Goal: Information Seeking & Learning: Learn about a topic

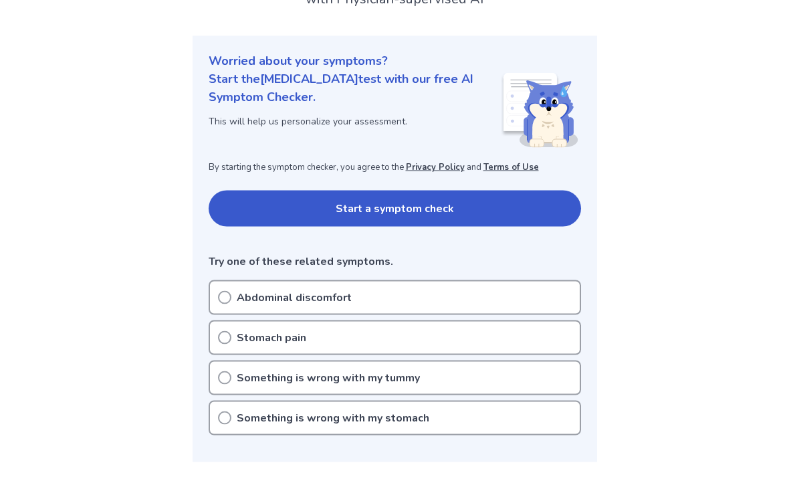
scroll to position [122, 0]
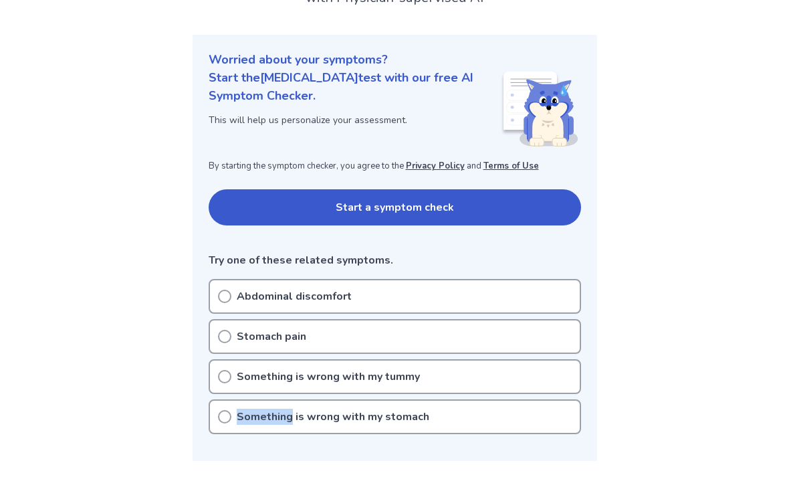
click at [221, 421] on circle at bounding box center [225, 417] width 12 height 12
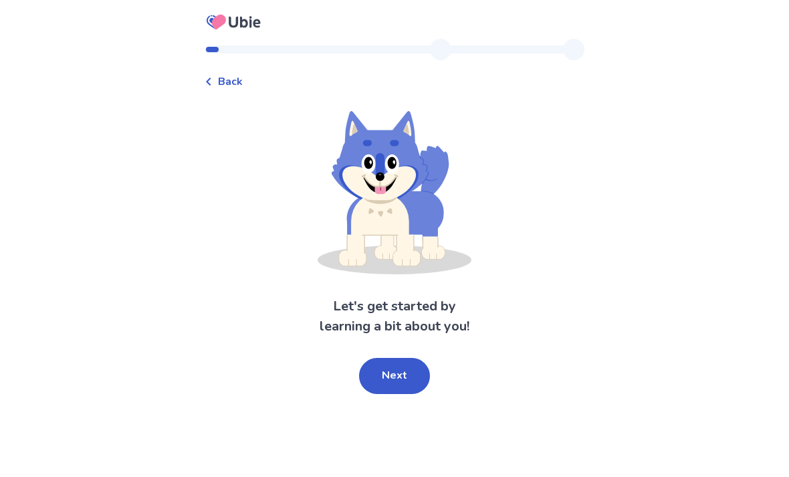
click at [379, 377] on button "Next" at bounding box center [394, 376] width 71 height 36
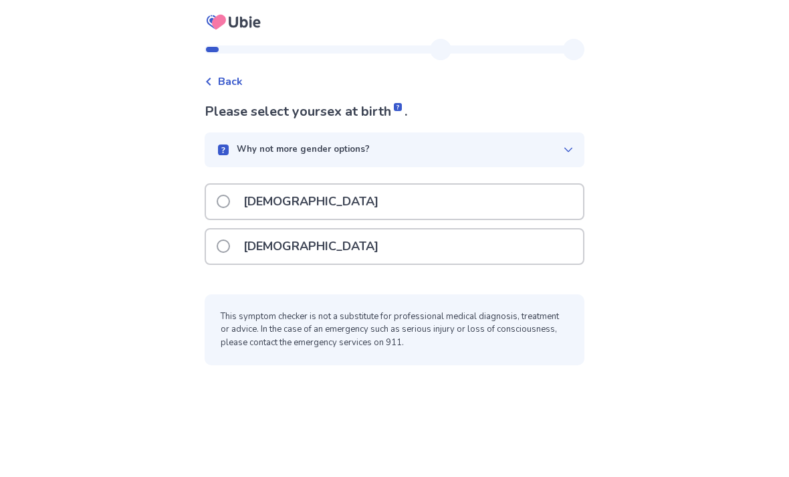
click at [244, 255] on p "[DEMOGRAPHIC_DATA]" at bounding box center [310, 246] width 151 height 34
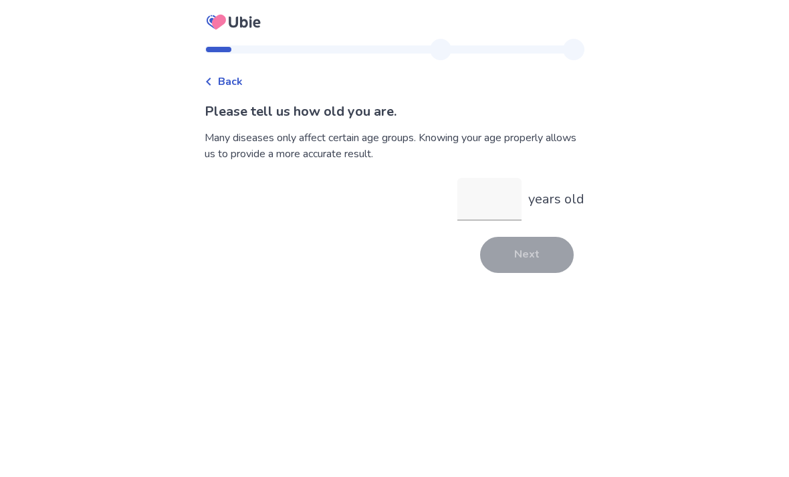
click at [489, 211] on input "years old" at bounding box center [490, 199] width 64 height 43
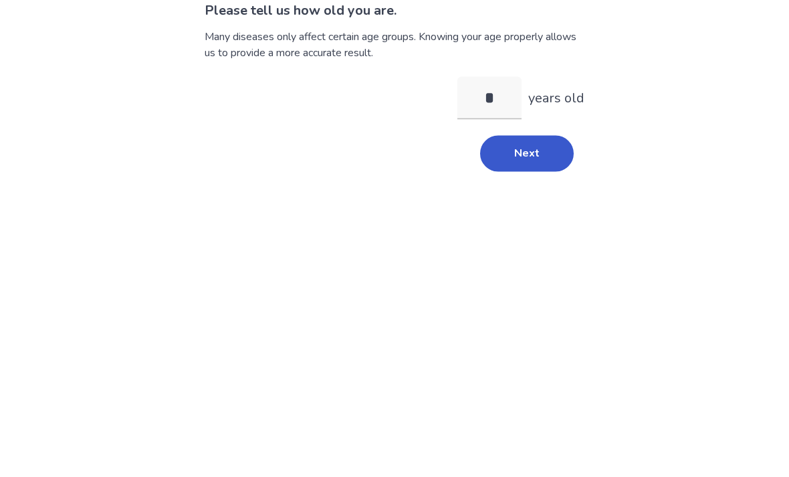
type input "**"
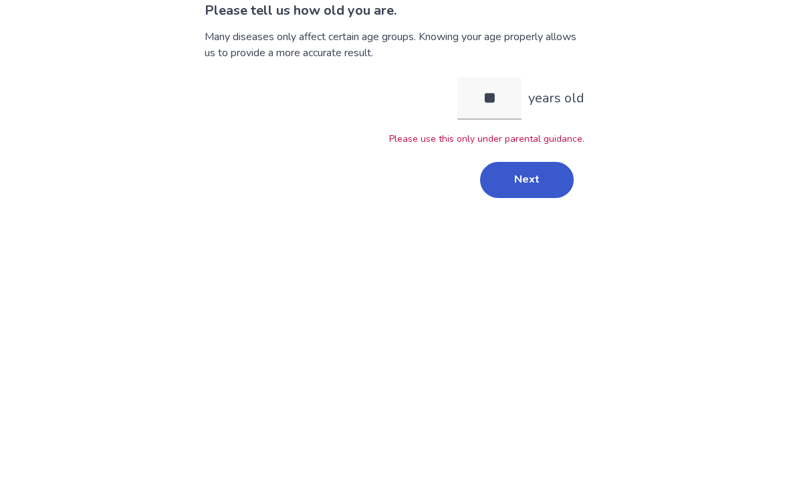
click at [495, 263] on button "Next" at bounding box center [527, 281] width 94 height 36
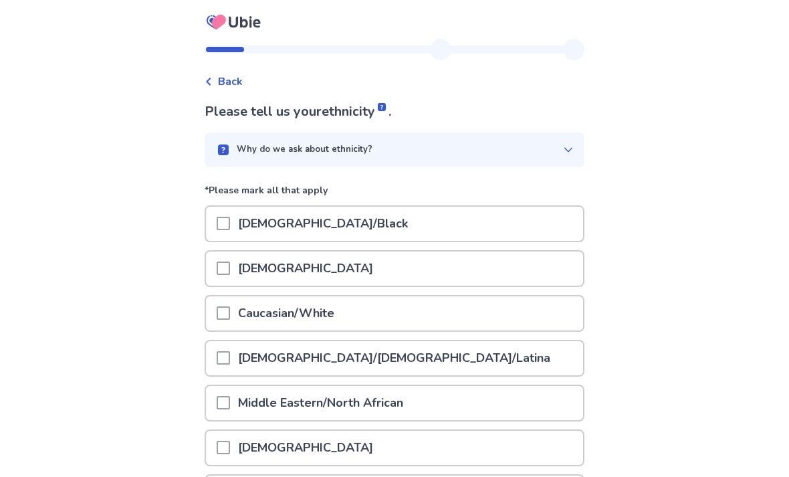
click at [230, 217] on span at bounding box center [223, 223] width 13 height 13
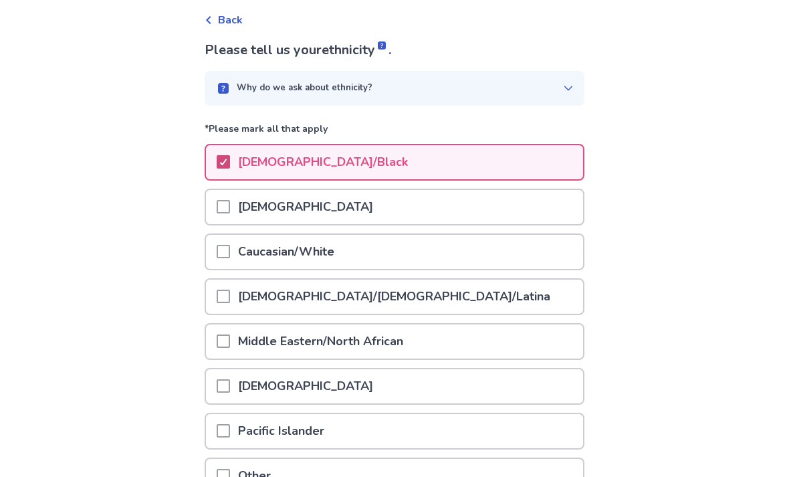
scroll to position [155, 0]
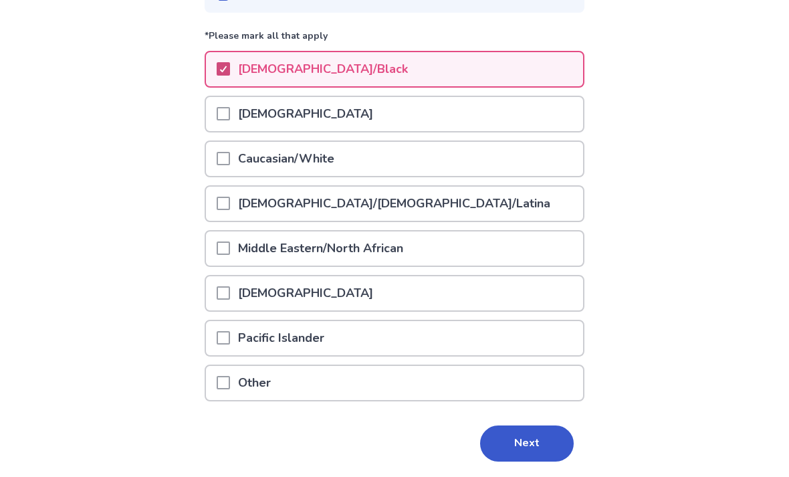
click at [492, 440] on button "Next" at bounding box center [527, 443] width 94 height 36
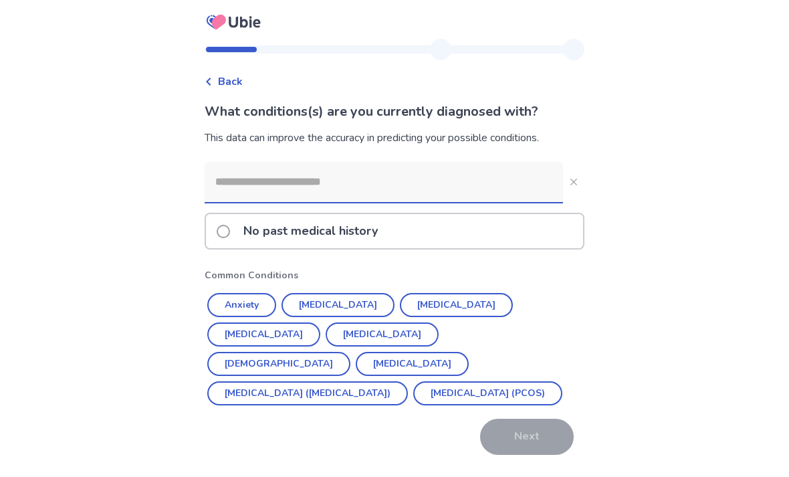
click at [277, 186] on input at bounding box center [384, 182] width 359 height 40
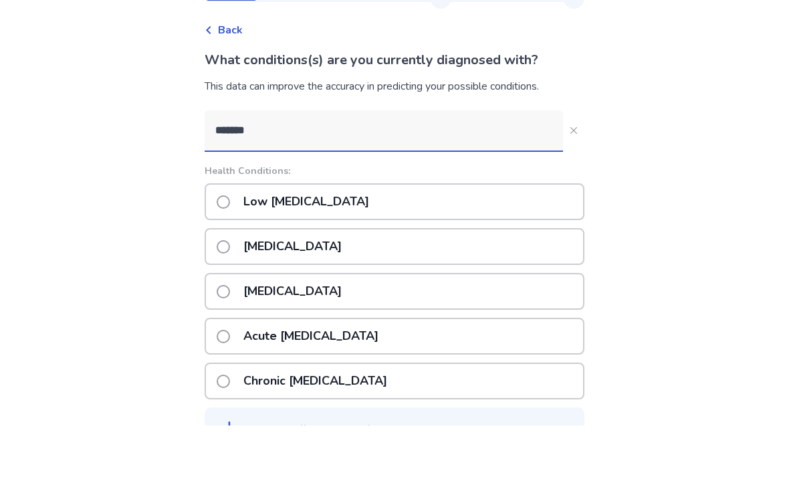
type input "********"
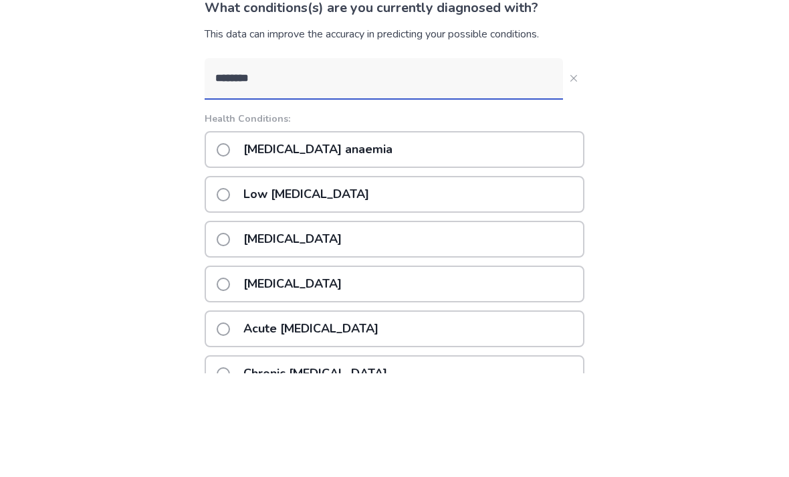
click at [249, 236] on p "[MEDICAL_DATA] anaemia" at bounding box center [317, 253] width 165 height 34
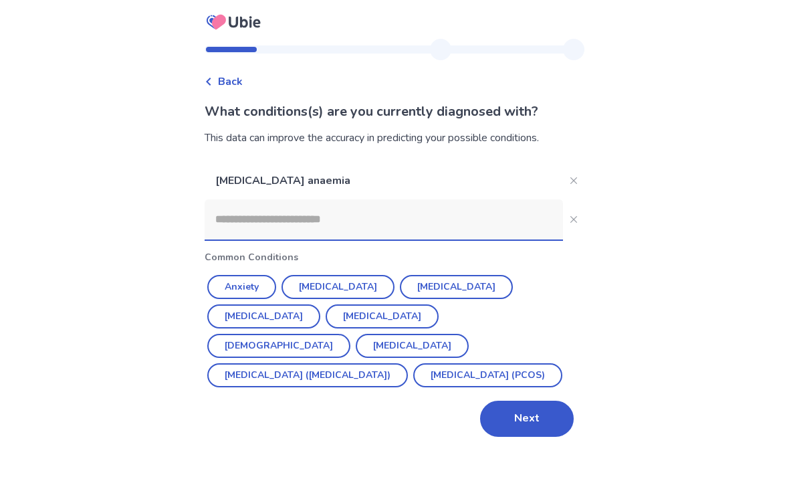
click at [299, 213] on input at bounding box center [384, 219] width 359 height 40
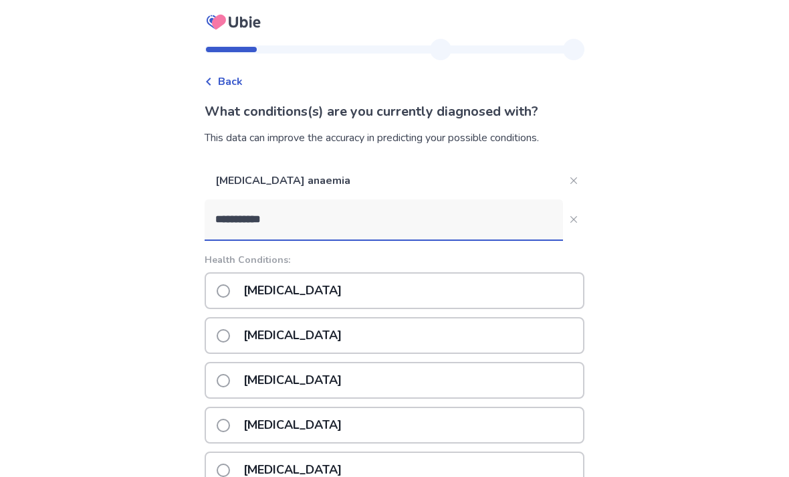
scroll to position [46, 0]
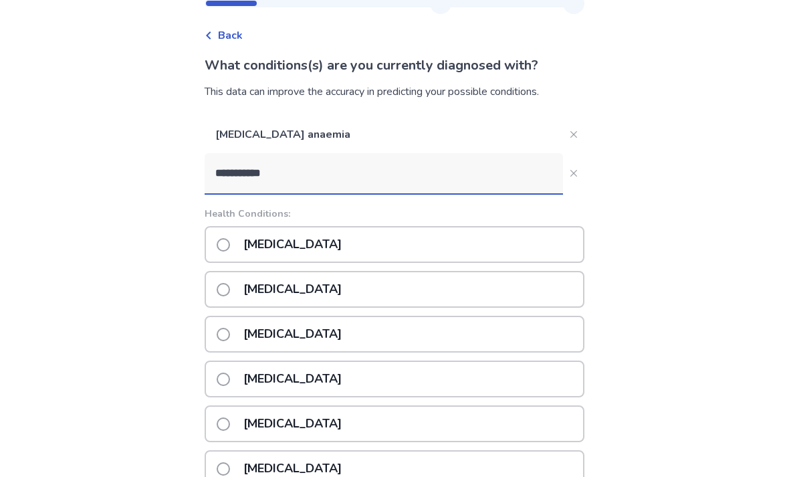
click at [286, 167] on input "**********" at bounding box center [384, 173] width 359 height 40
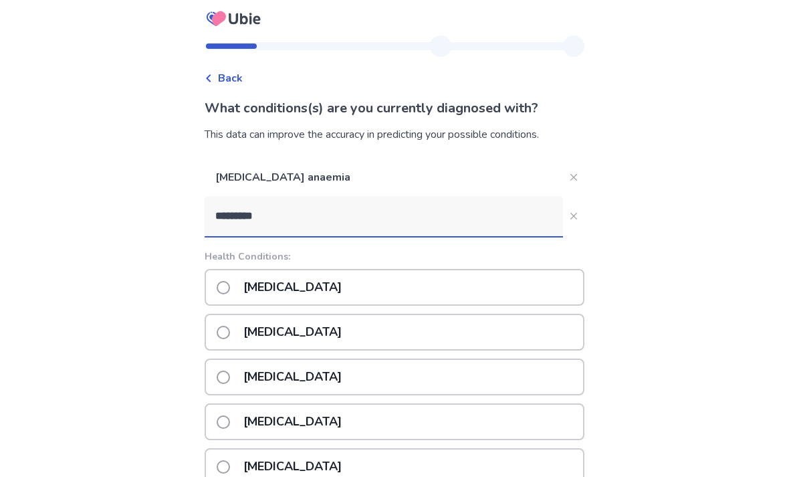
scroll to position [0, 0]
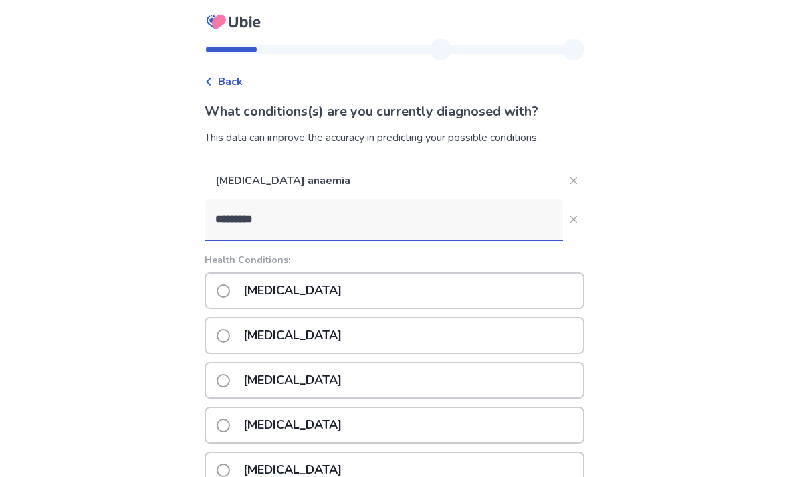
click at [315, 233] on input "*********" at bounding box center [384, 219] width 359 height 40
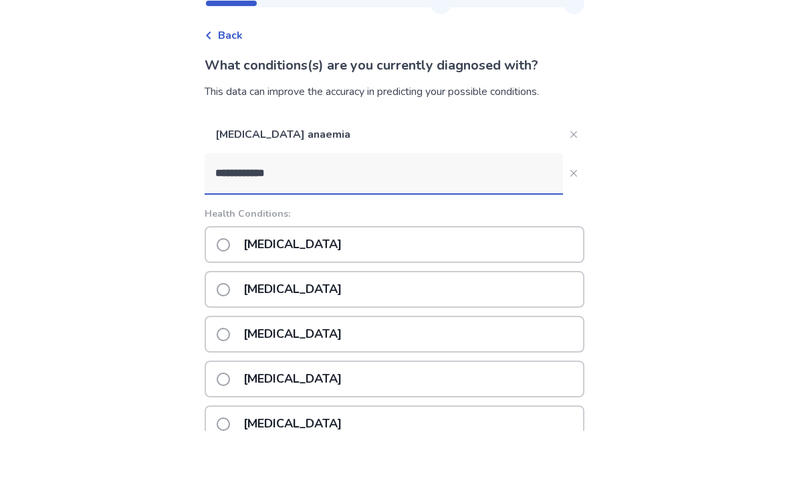
type input "**********"
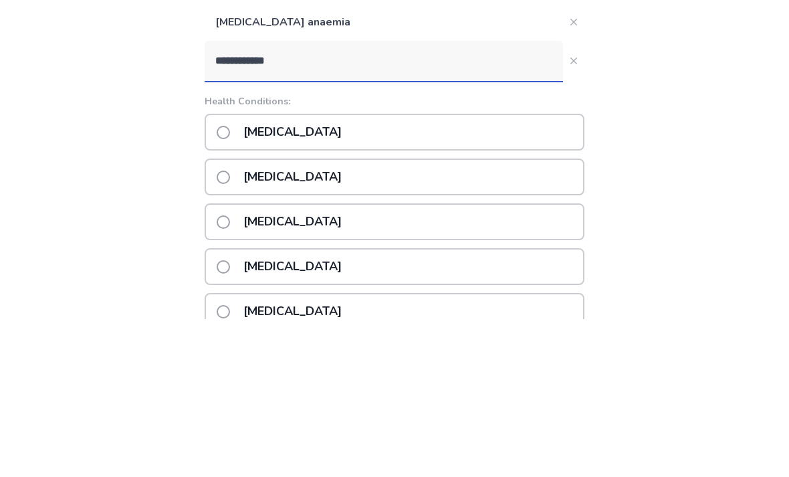
click at [230, 284] on span at bounding box center [223, 290] width 13 height 13
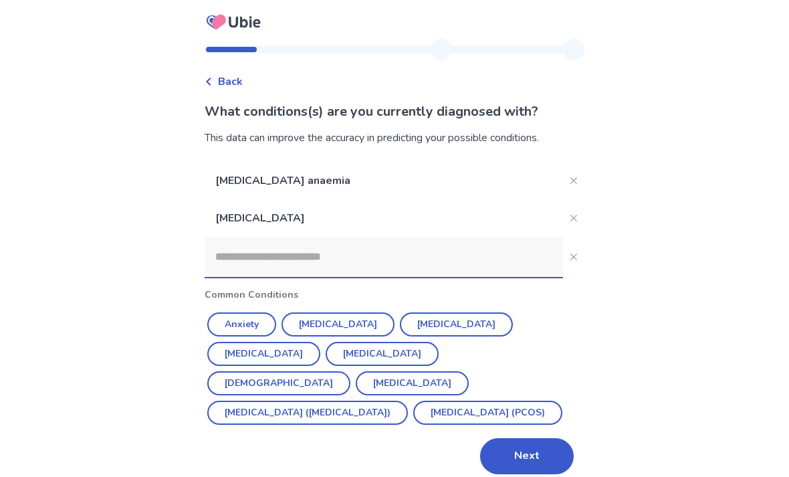
click at [505, 457] on button "Next" at bounding box center [527, 456] width 94 height 36
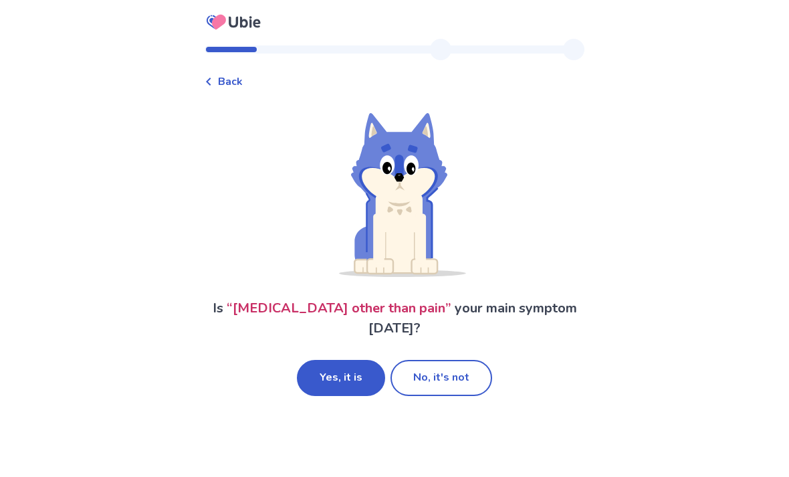
click at [328, 379] on button "Yes, it is" at bounding box center [341, 378] width 88 height 36
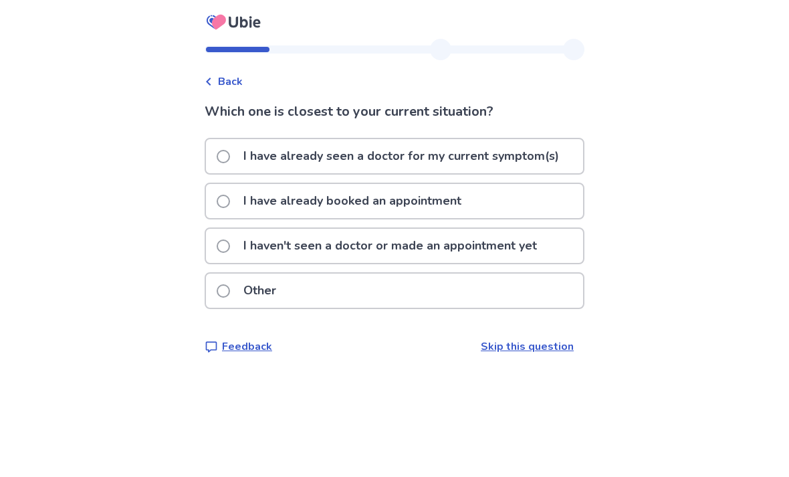
click at [343, 252] on p "I haven't seen a doctor or made an appointment yet" at bounding box center [390, 246] width 310 height 34
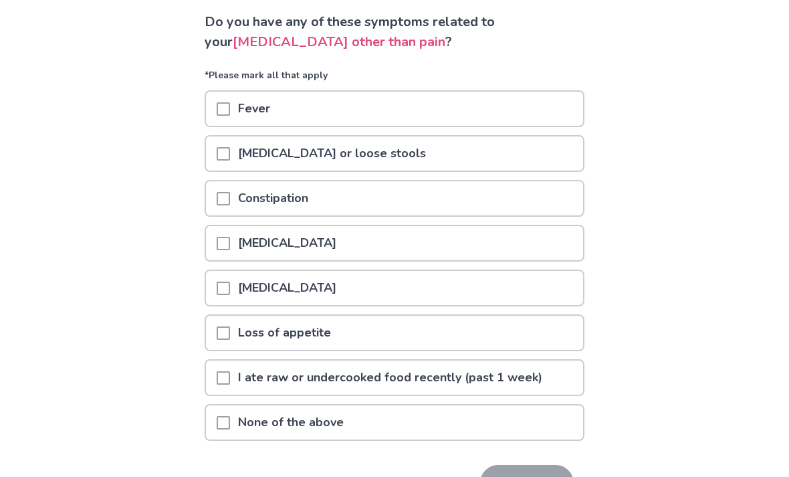
scroll to position [87, 0]
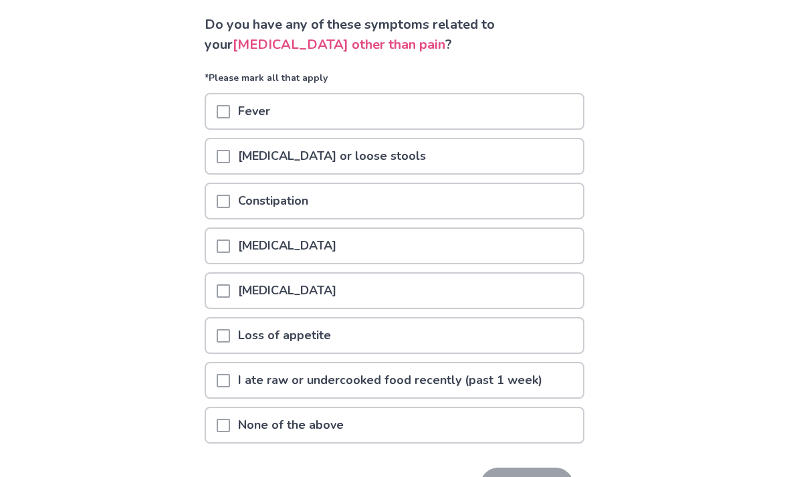
click at [351, 343] on div "Loss of appetite" at bounding box center [394, 335] width 377 height 34
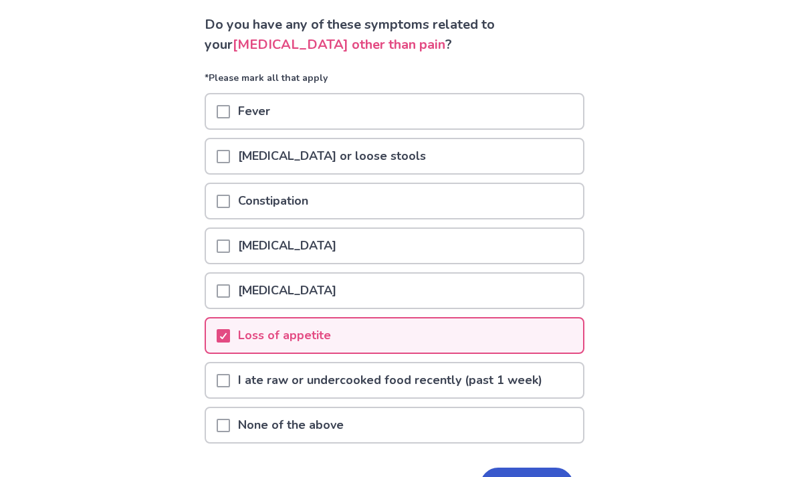
scroll to position [86, 0]
click at [518, 476] on button "Next" at bounding box center [527, 486] width 94 height 36
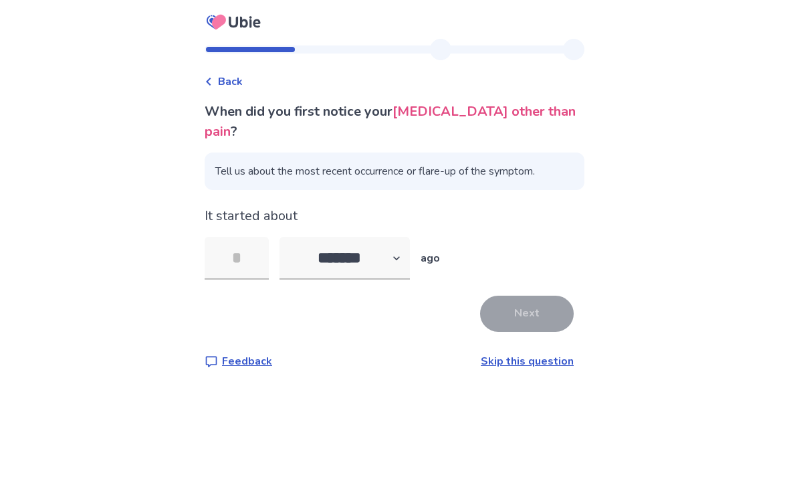
click at [278, 214] on p "It started about" at bounding box center [395, 216] width 380 height 20
click at [314, 258] on select "******* ****** ******* ******** *******" at bounding box center [345, 258] width 130 height 43
select select "*"
click at [248, 242] on input "tel" at bounding box center [237, 258] width 64 height 43
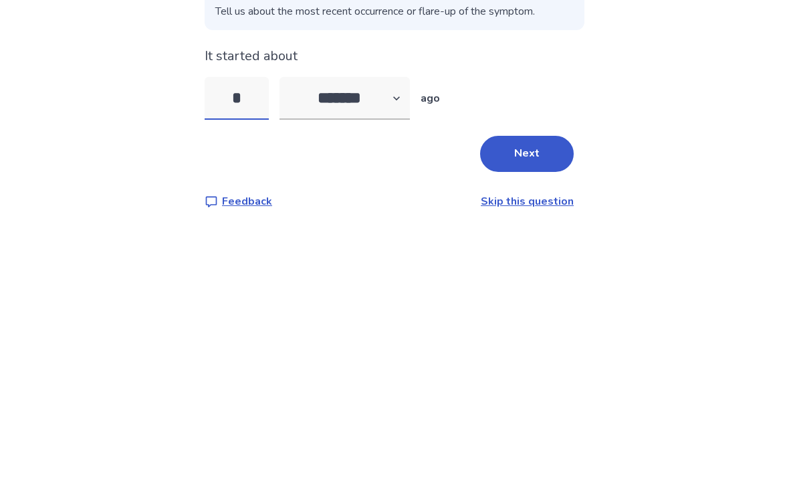
type input "**"
click at [486, 296] on button "Next" at bounding box center [527, 314] width 94 height 36
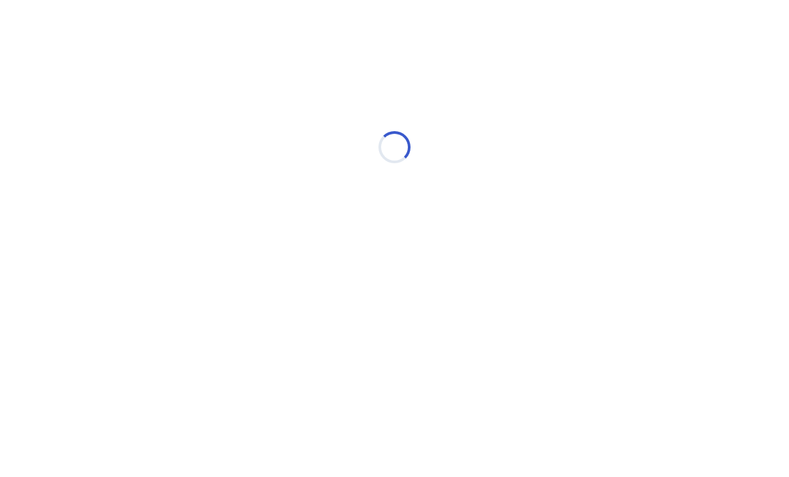
select select "*"
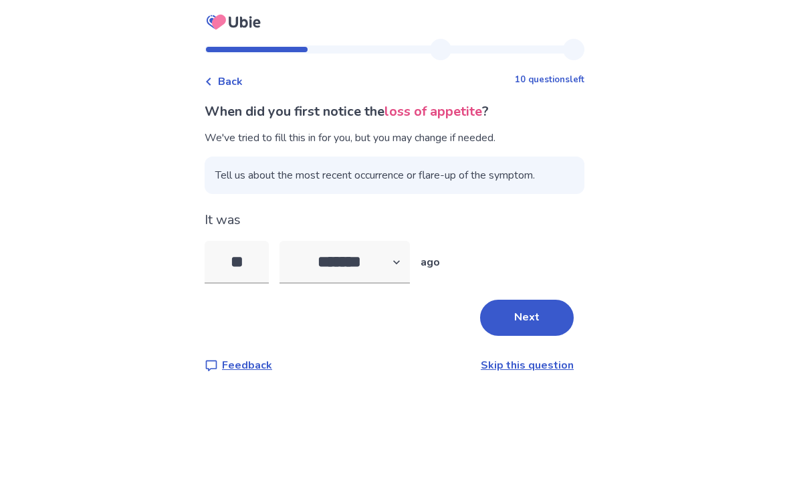
click at [480, 314] on button "Next" at bounding box center [527, 318] width 94 height 36
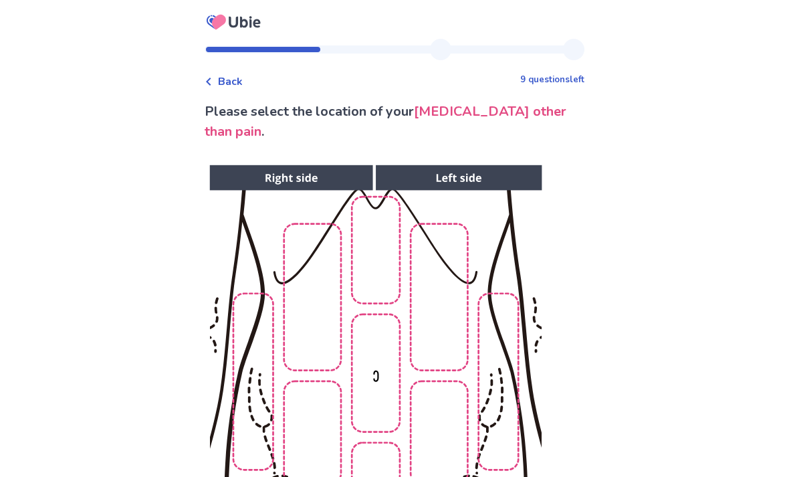
click at [393, 261] on img at bounding box center [375, 389] width 684 height 463
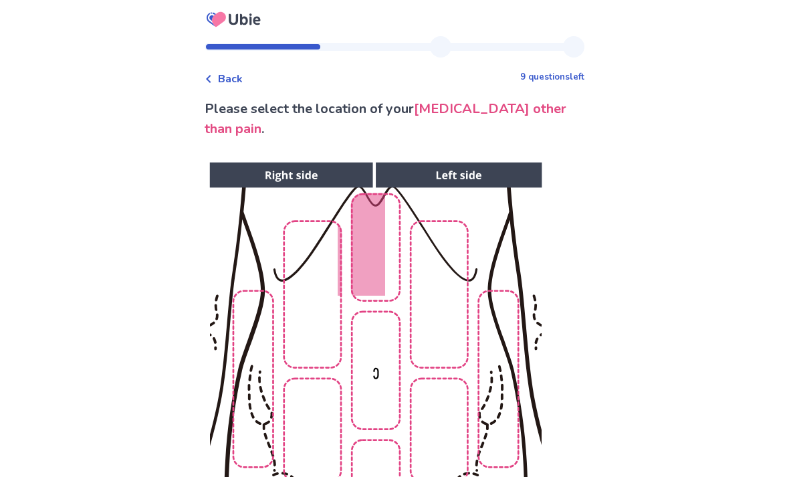
scroll to position [3, 0]
click at [354, 272] on img at bounding box center [375, 386] width 684 height 463
click at [395, 266] on img at bounding box center [375, 386] width 684 height 463
click at [319, 268] on img at bounding box center [375, 386] width 684 height 463
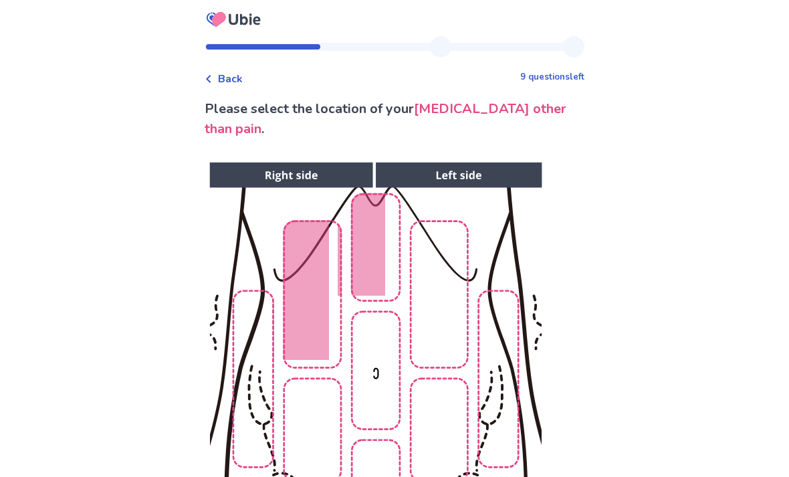
click at [431, 282] on img at bounding box center [375, 386] width 684 height 463
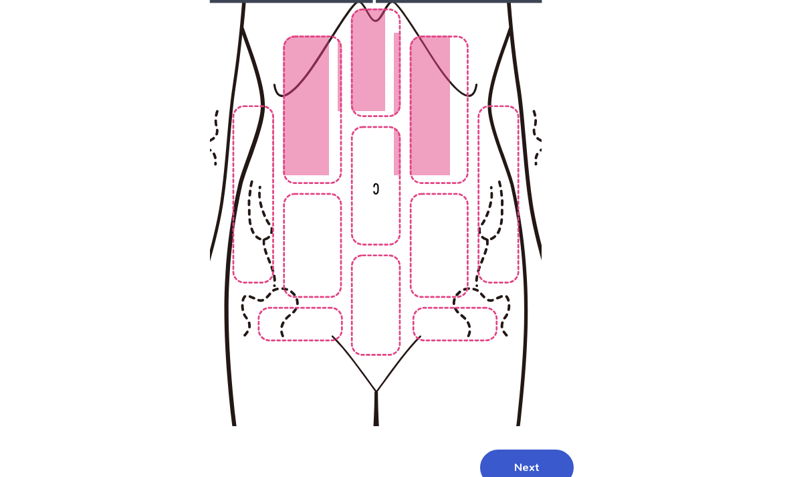
scroll to position [193, 0]
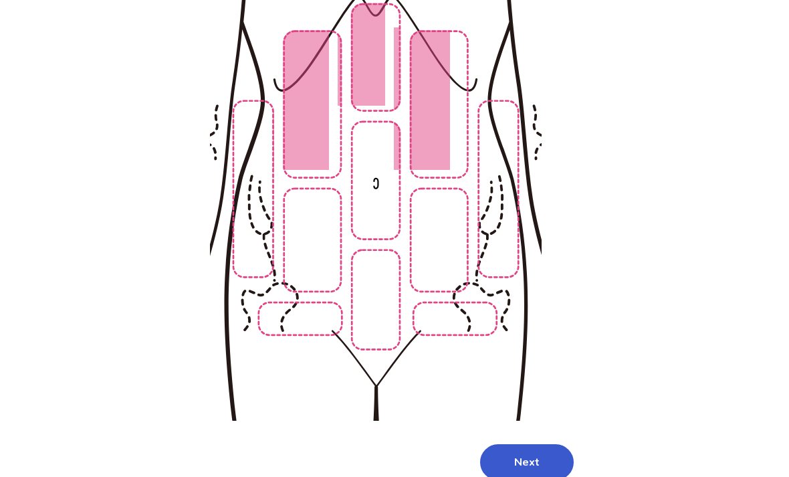
click at [514, 444] on button "Next" at bounding box center [527, 462] width 94 height 36
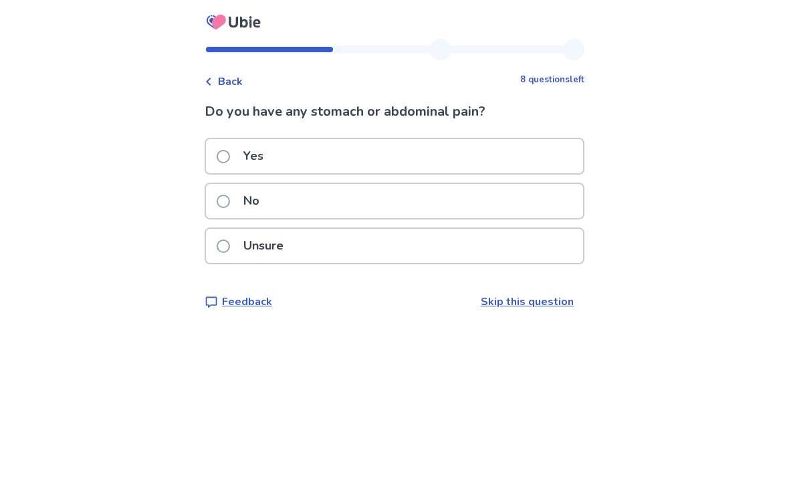
click at [272, 154] on p "Yes" at bounding box center [253, 156] width 36 height 34
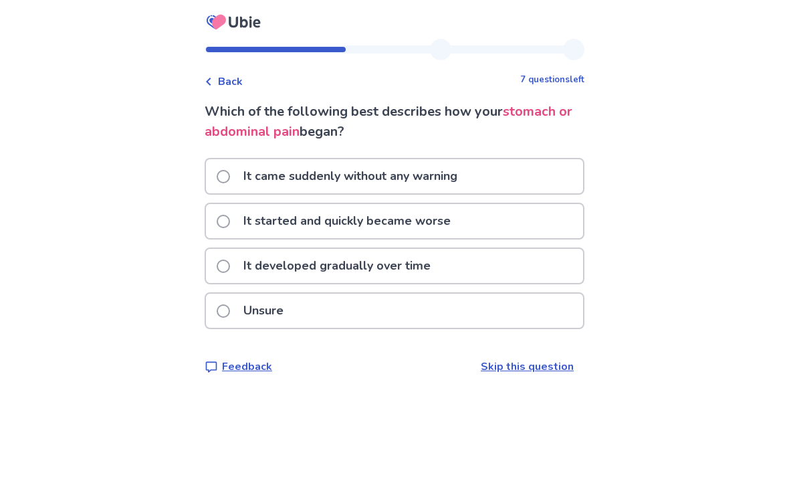
click at [340, 179] on p "It came suddenly without any warning" at bounding box center [350, 176] width 230 height 34
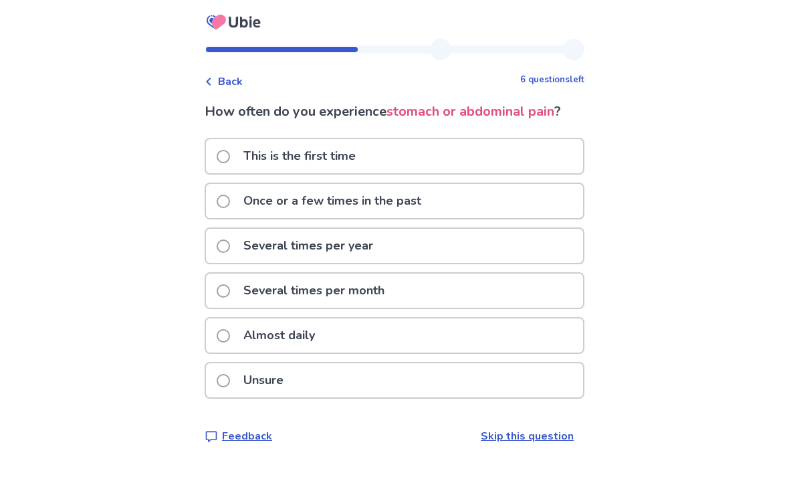
click at [332, 254] on p "Several times per year" at bounding box center [308, 246] width 146 height 34
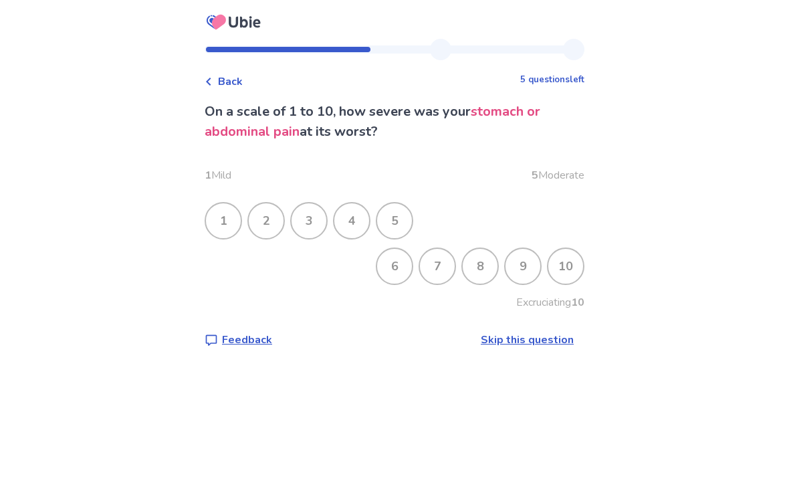
click at [367, 219] on div "4" at bounding box center [351, 220] width 35 height 35
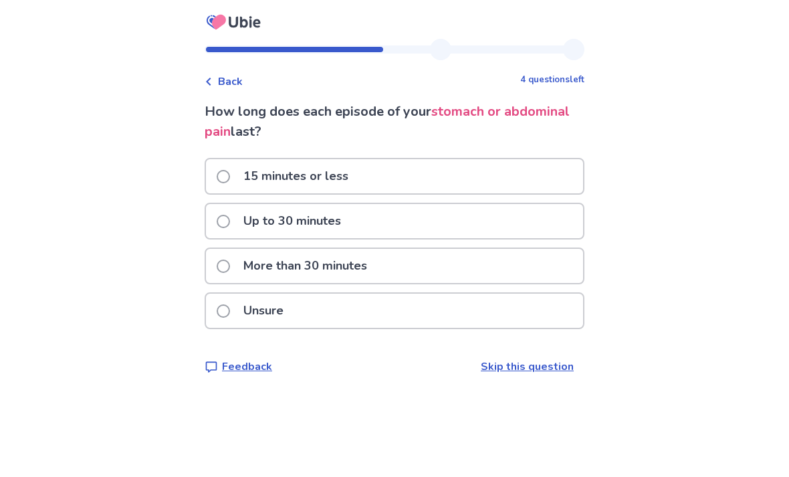
click at [403, 338] on div "How long does each episode of your stomach or abdominal pain last? 15 minutes o…" at bounding box center [395, 238] width 380 height 273
click at [387, 323] on div "Unsure" at bounding box center [394, 311] width 377 height 34
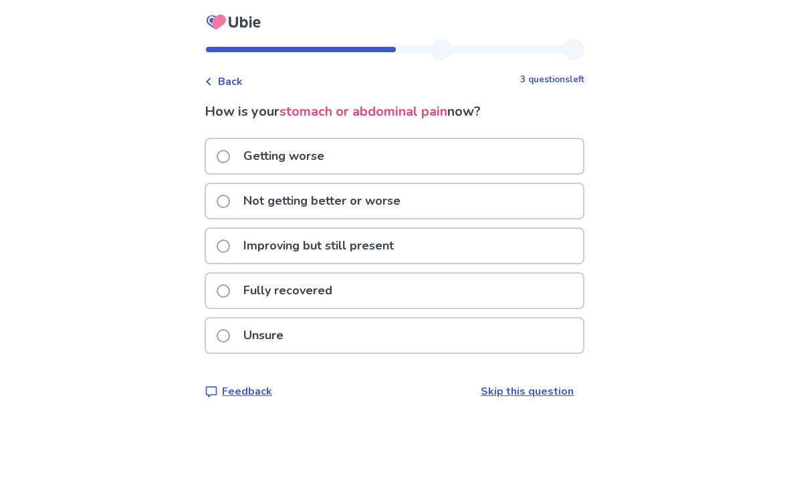
click at [351, 209] on p "Not getting better or worse" at bounding box center [321, 201] width 173 height 34
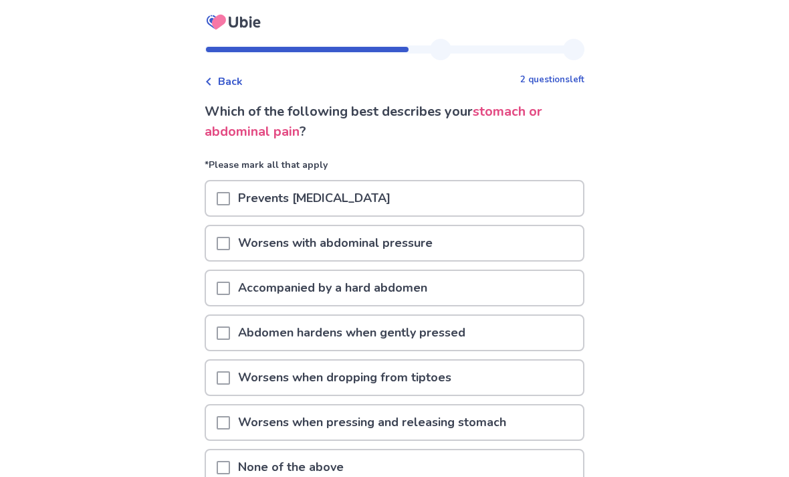
click at [373, 199] on p "Prevents [MEDICAL_DATA]" at bounding box center [314, 198] width 169 height 34
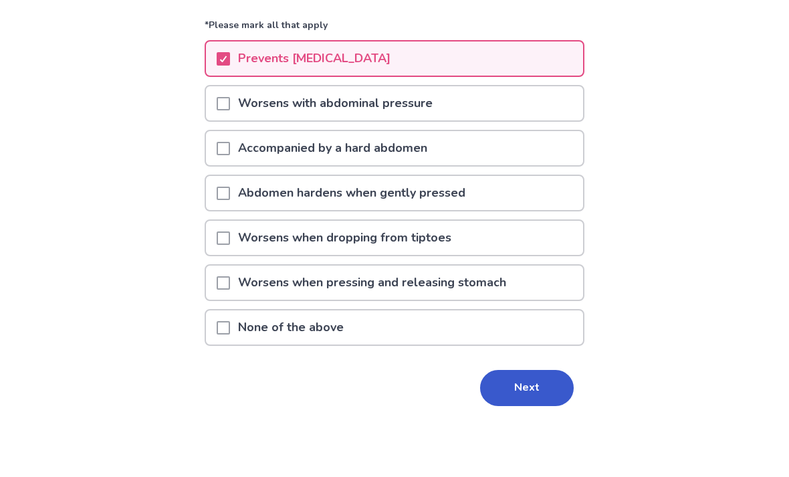
scroll to position [85, 0]
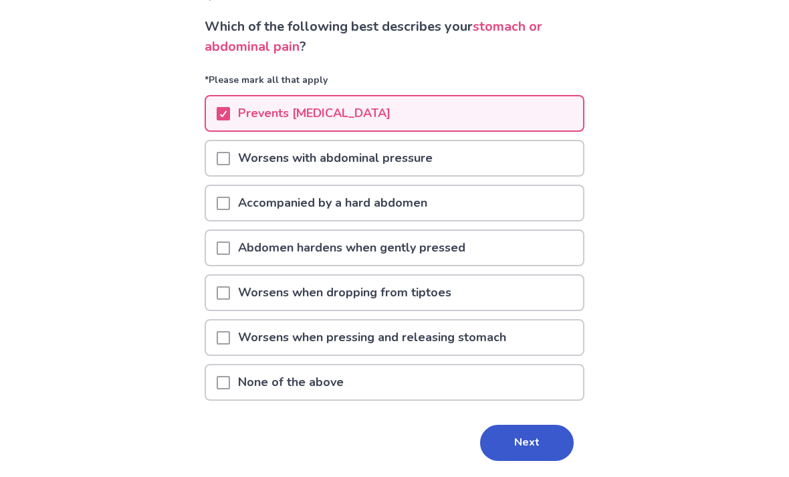
click at [498, 451] on button "Next" at bounding box center [527, 443] width 94 height 36
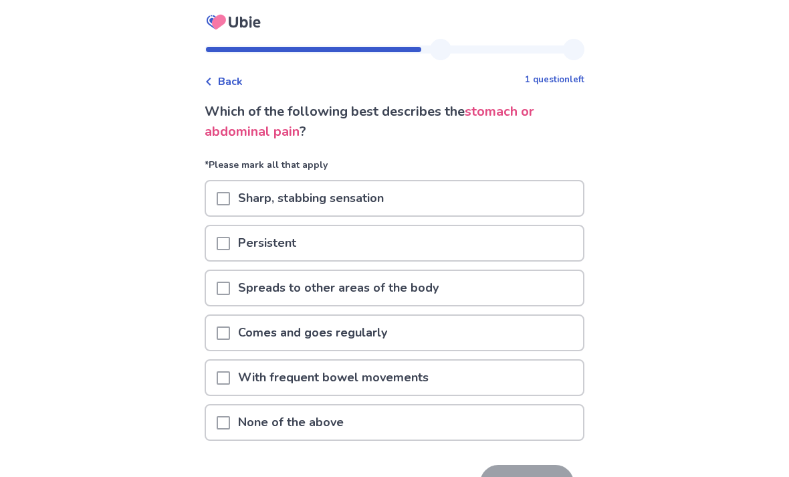
click at [389, 433] on div "None of the above" at bounding box center [394, 422] width 377 height 34
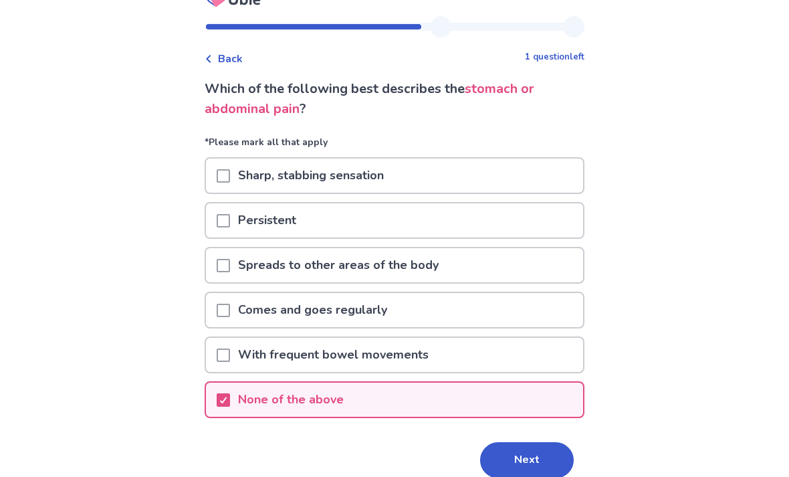
scroll to position [23, 0]
click at [512, 452] on button "Next" at bounding box center [527, 460] width 94 height 36
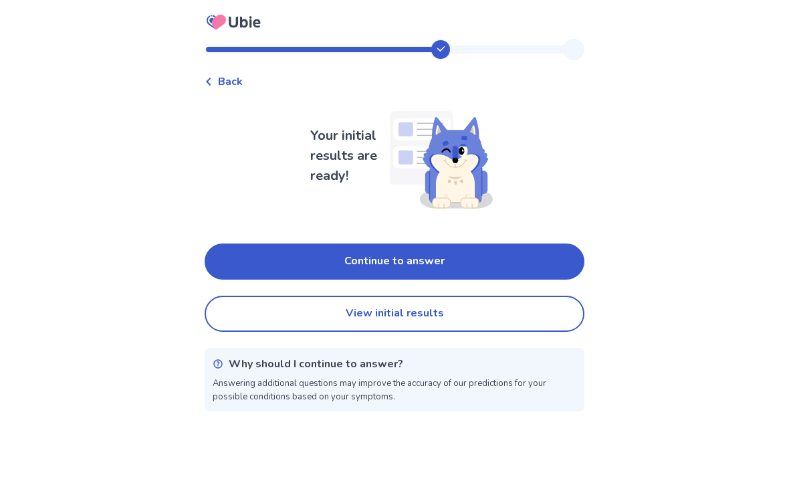
click at [320, 249] on button "Continue to answer" at bounding box center [395, 261] width 380 height 36
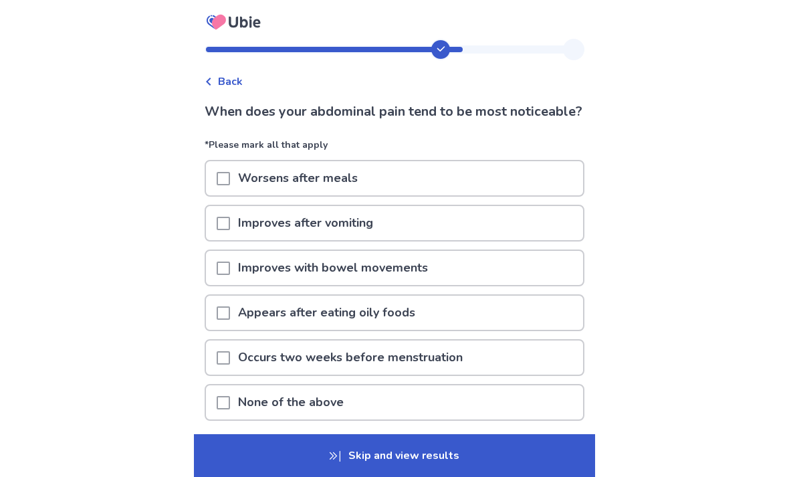
click at [257, 285] on p "Improves with bowel movements" at bounding box center [333, 268] width 206 height 34
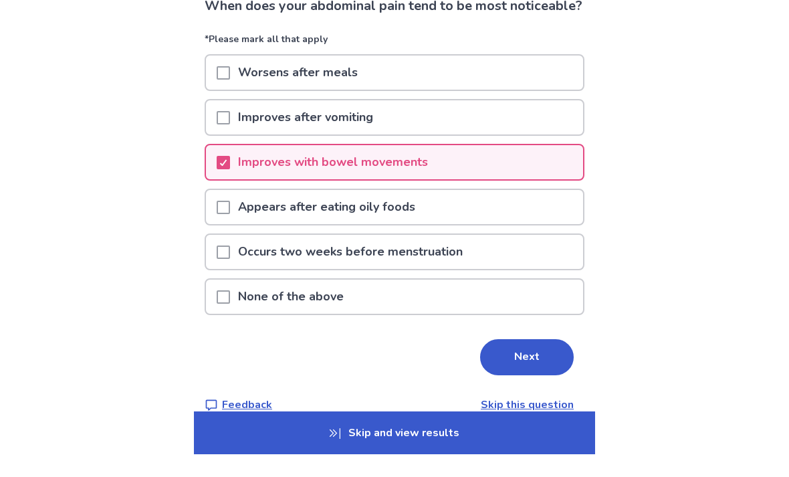
scroll to position [83, 0]
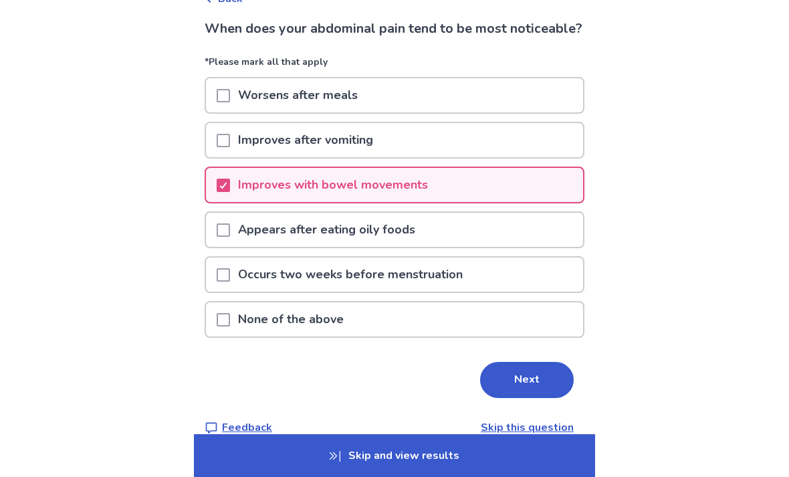
click at [506, 387] on button "Next" at bounding box center [527, 380] width 94 height 36
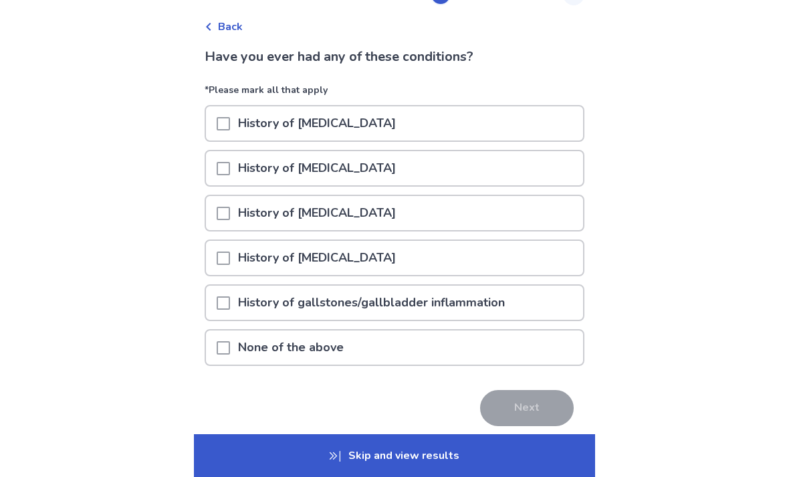
scroll to position [63, 0]
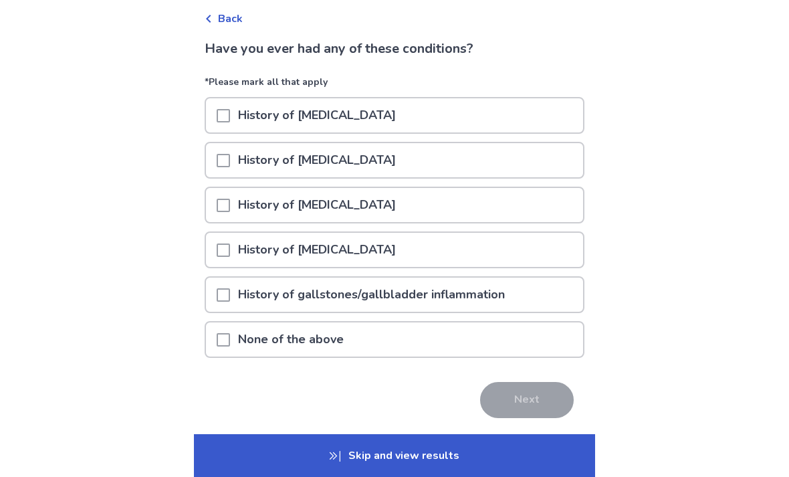
click at [306, 340] on p "None of the above" at bounding box center [291, 339] width 122 height 34
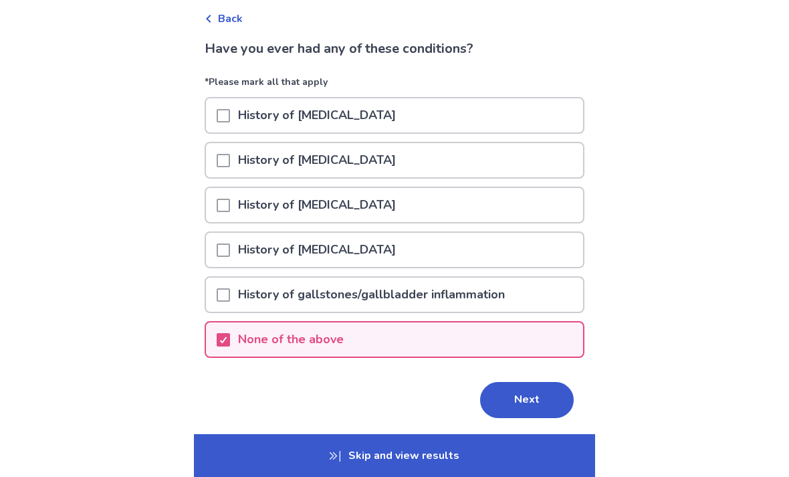
click at [506, 391] on button "Next" at bounding box center [527, 400] width 94 height 36
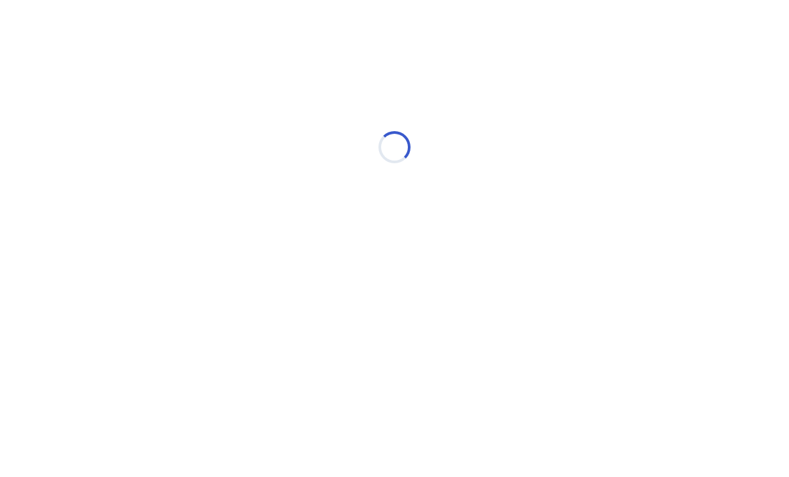
scroll to position [0, 0]
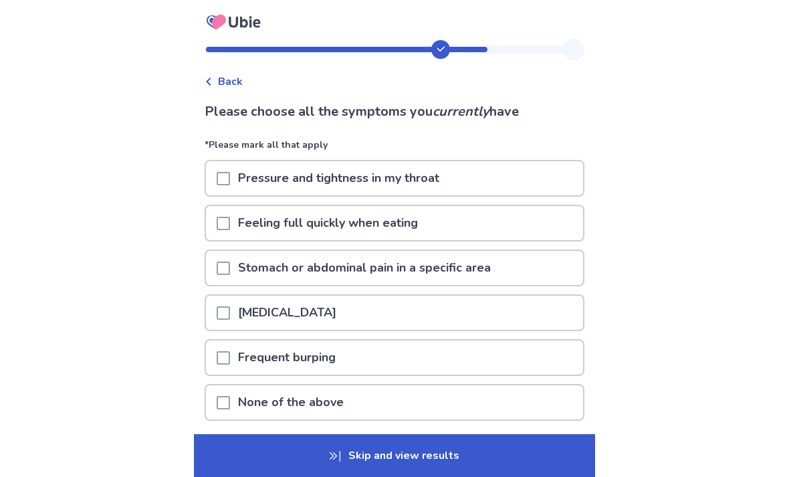
click at [360, 224] on p "Feeling full quickly when eating" at bounding box center [328, 223] width 196 height 34
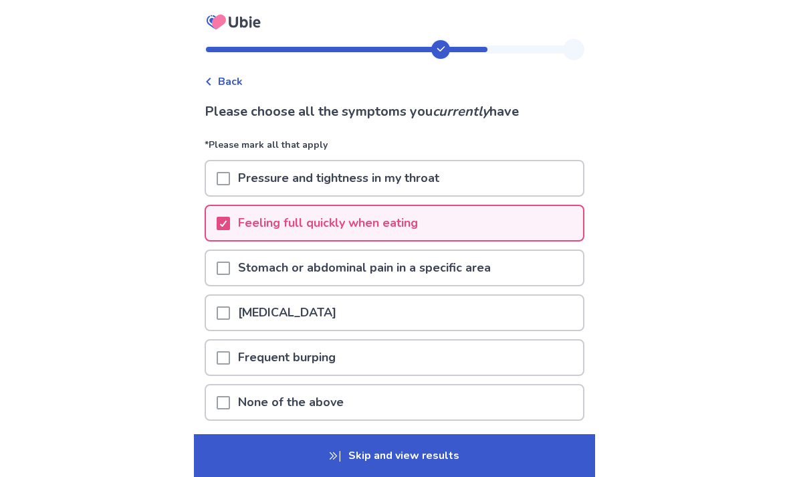
click at [271, 276] on p "Stomach or abdominal pain in a specific area" at bounding box center [364, 268] width 269 height 34
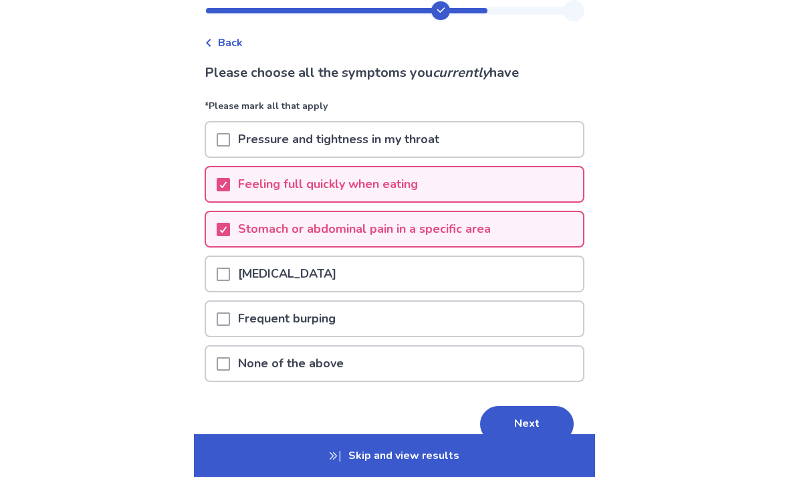
scroll to position [41, 0]
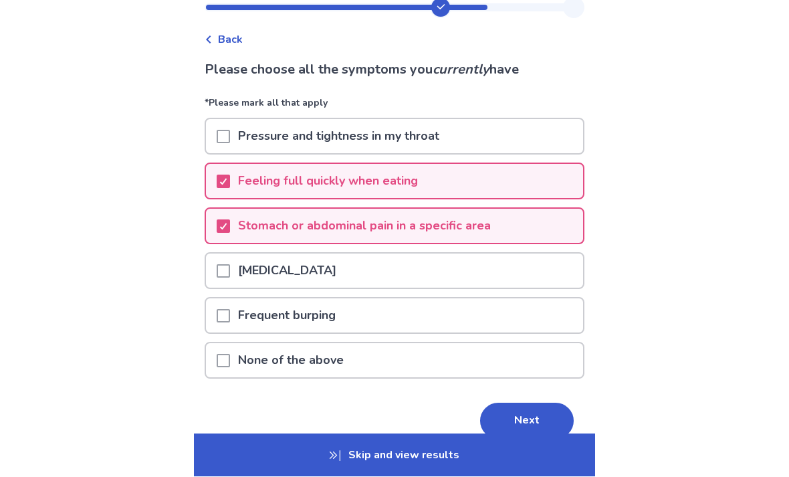
click at [511, 419] on button "Next" at bounding box center [527, 421] width 94 height 36
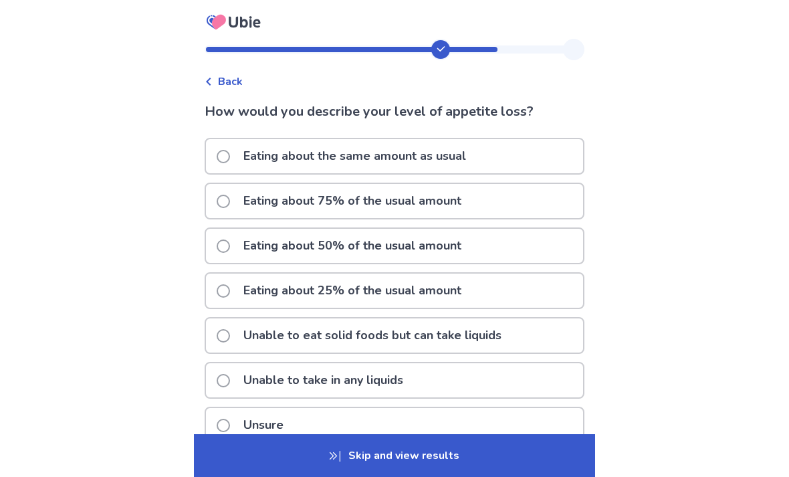
click at [282, 209] on p "Eating about 75% of the usual amount" at bounding box center [352, 201] width 234 height 34
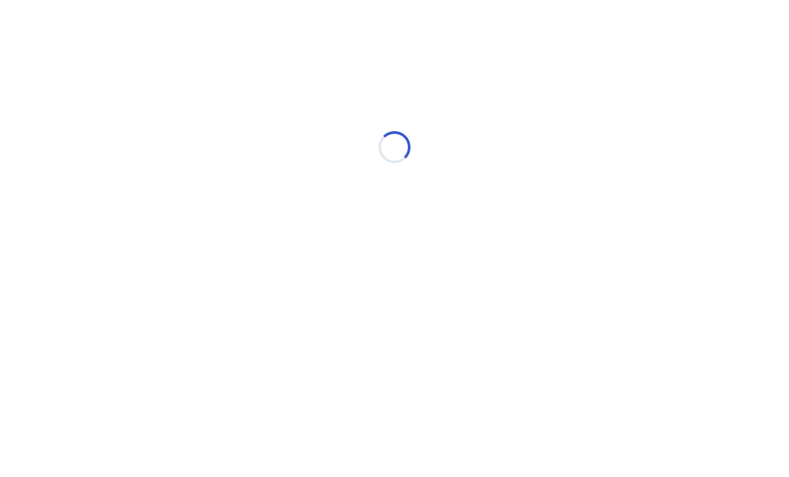
select select "*"
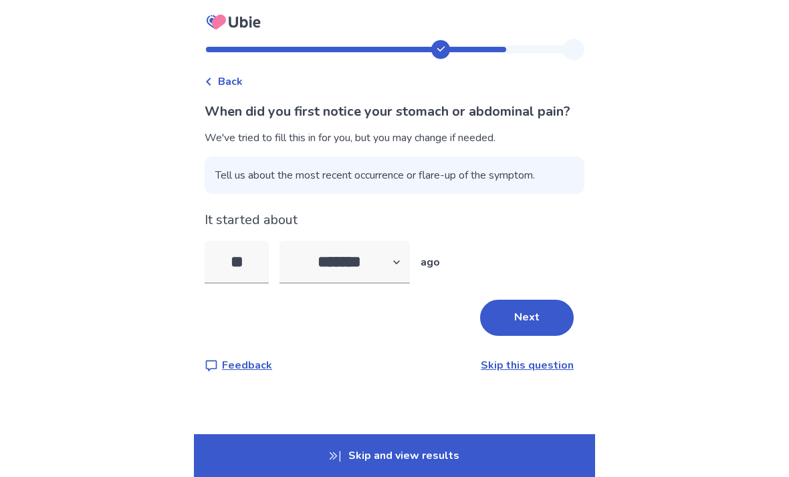
click at [496, 336] on button "Next" at bounding box center [527, 318] width 94 height 36
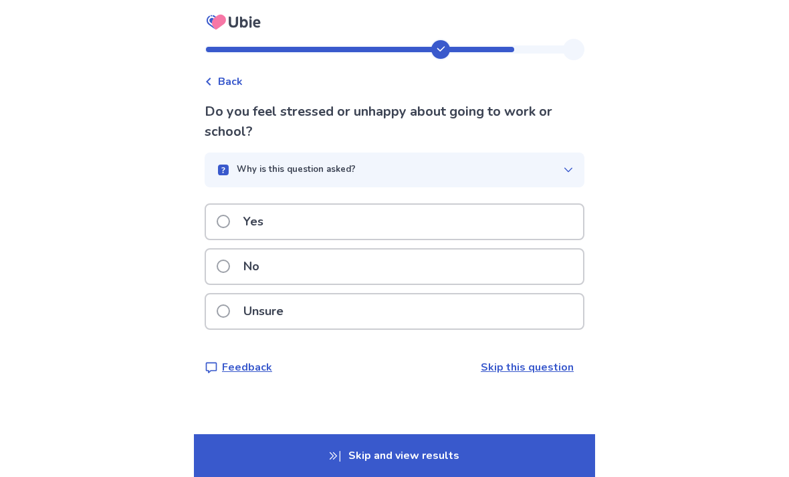
click at [230, 227] on span at bounding box center [223, 221] width 13 height 13
click at [237, 230] on label "Yes" at bounding box center [244, 222] width 55 height 34
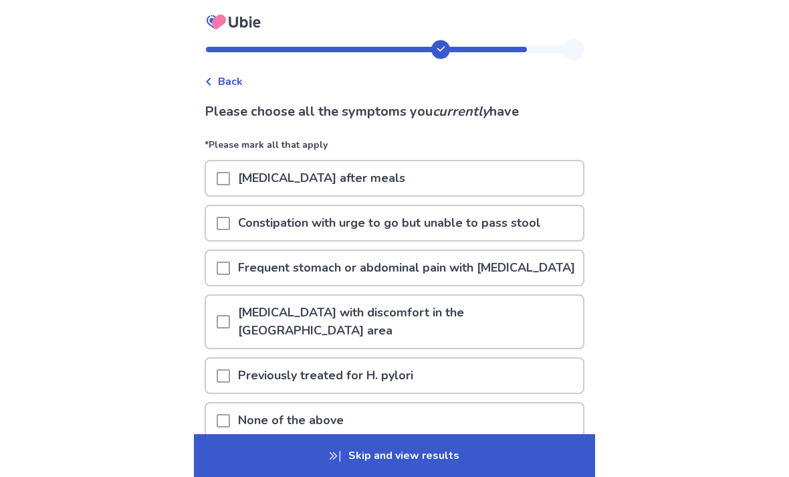
click at [265, 257] on p "Frequent stomach or abdominal pain with [MEDICAL_DATA]" at bounding box center [406, 268] width 353 height 34
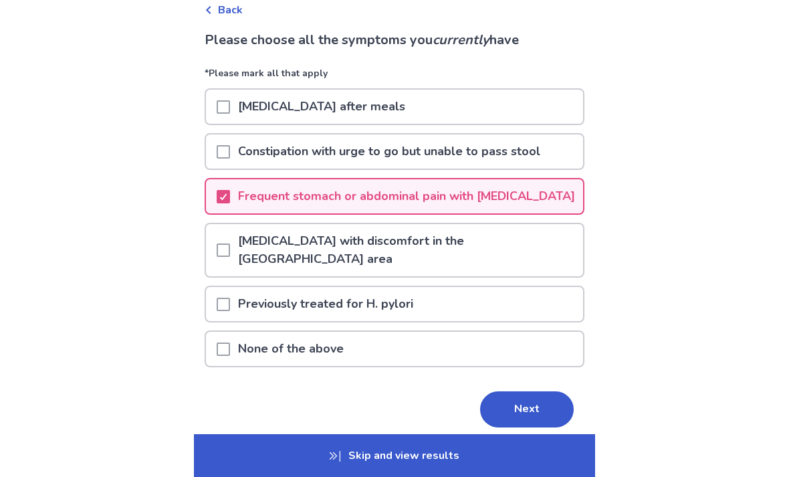
scroll to position [81, 0]
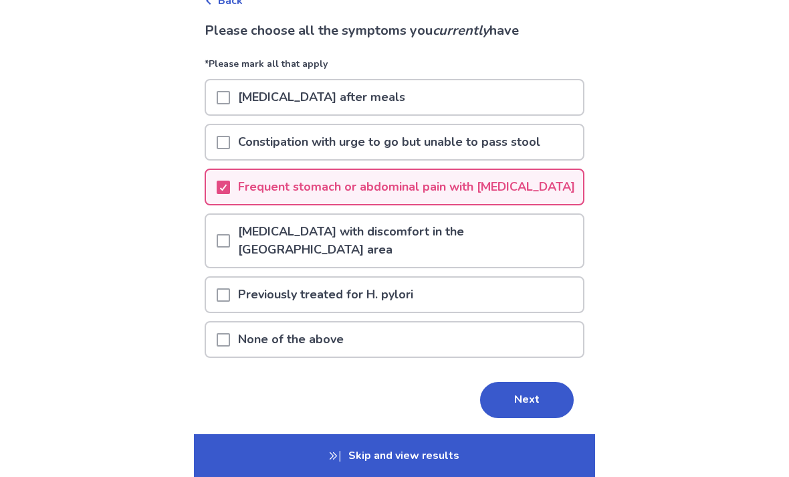
click at [503, 398] on button "Next" at bounding box center [527, 400] width 94 height 36
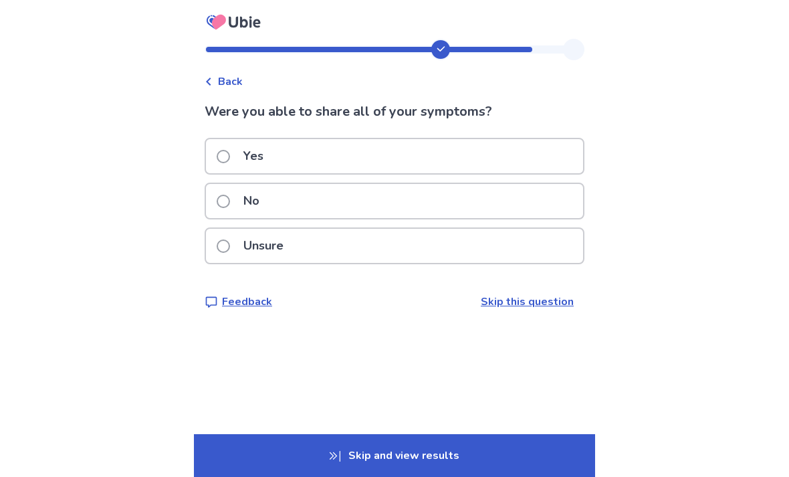
click at [339, 162] on div "Yes" at bounding box center [394, 156] width 377 height 34
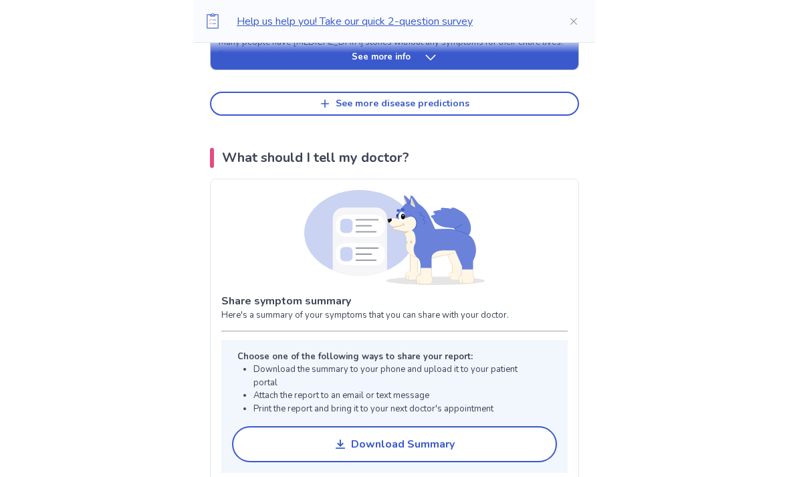
scroll to position [852, 0]
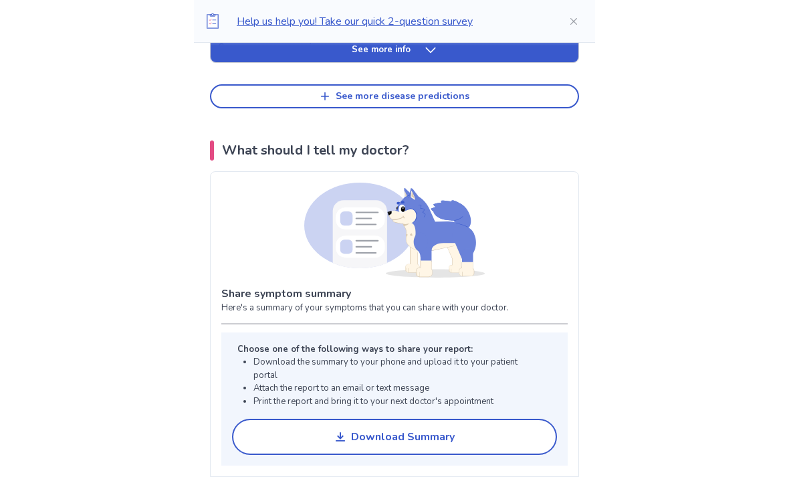
click at [299, 419] on button "Download Summary" at bounding box center [394, 437] width 325 height 36
